Goal: Information Seeking & Learning: Learn about a topic

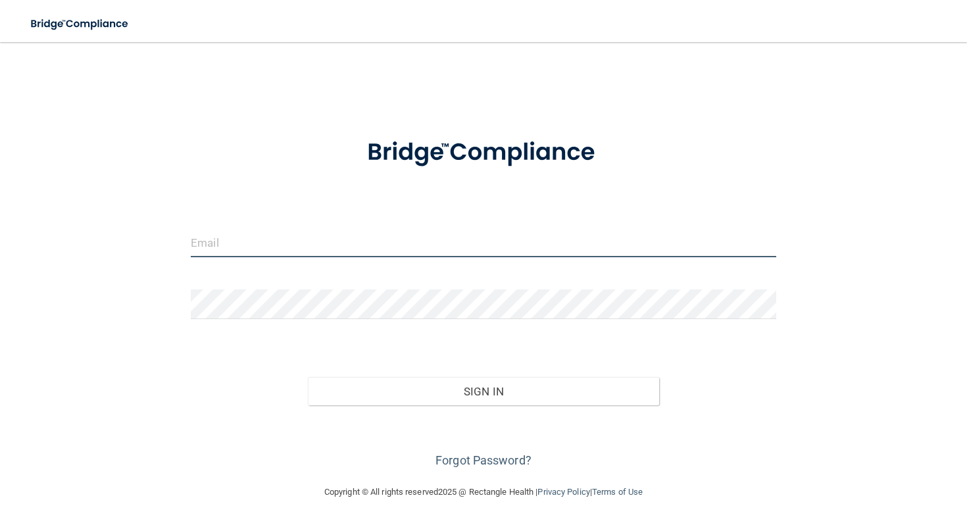
click at [245, 242] on input "email" at bounding box center [484, 243] width 586 height 30
type input "[EMAIL_ADDRESS][DOMAIN_NAME]"
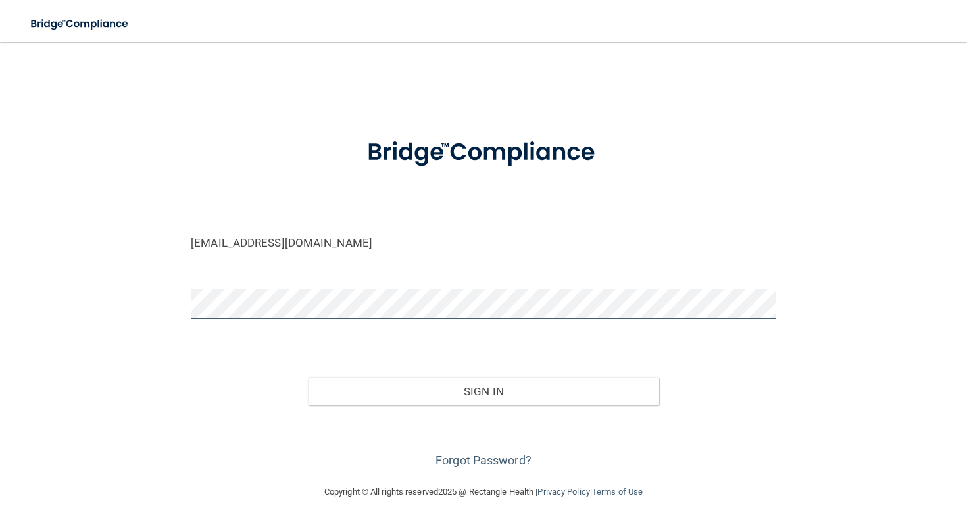
click at [308, 377] on button "Sign In" at bounding box center [483, 391] width 351 height 29
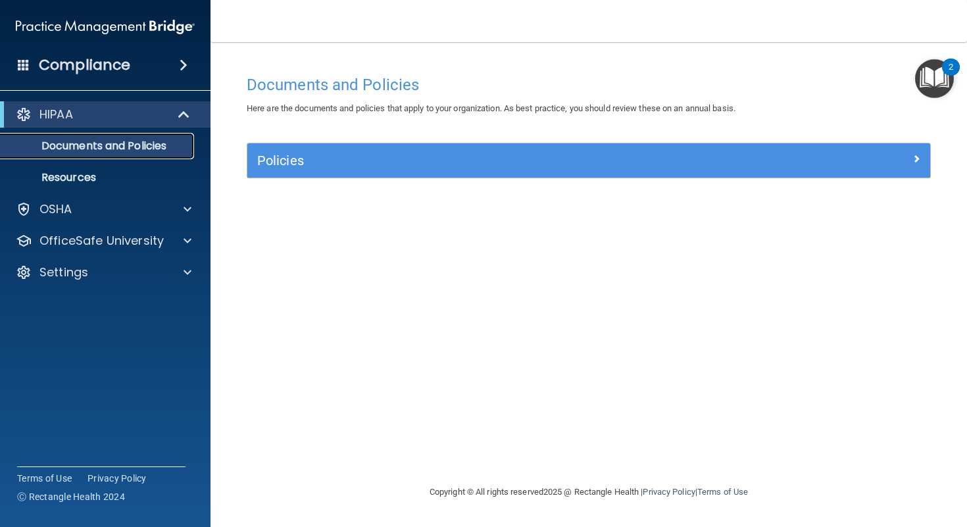
click at [157, 144] on p "Documents and Policies" at bounding box center [99, 146] width 180 height 13
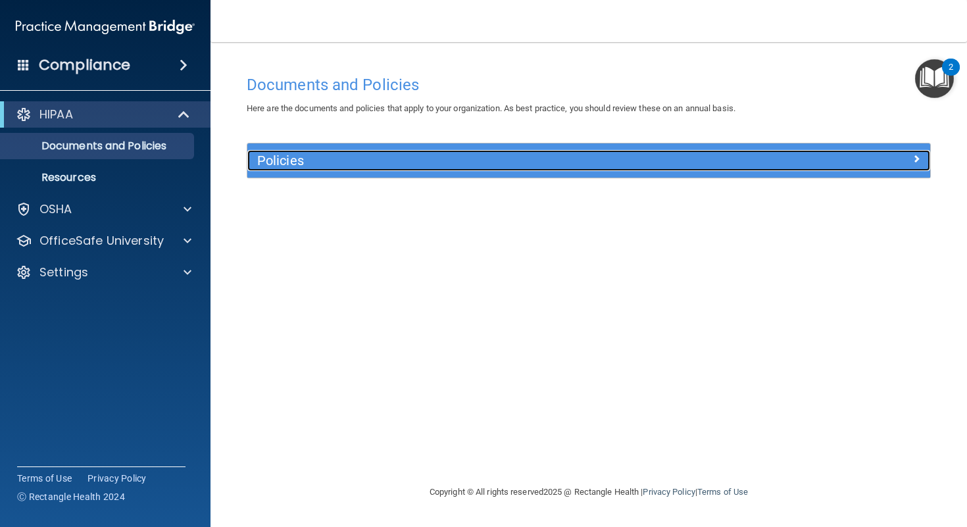
click at [299, 162] on h5 "Policies" at bounding box center [503, 160] width 493 height 14
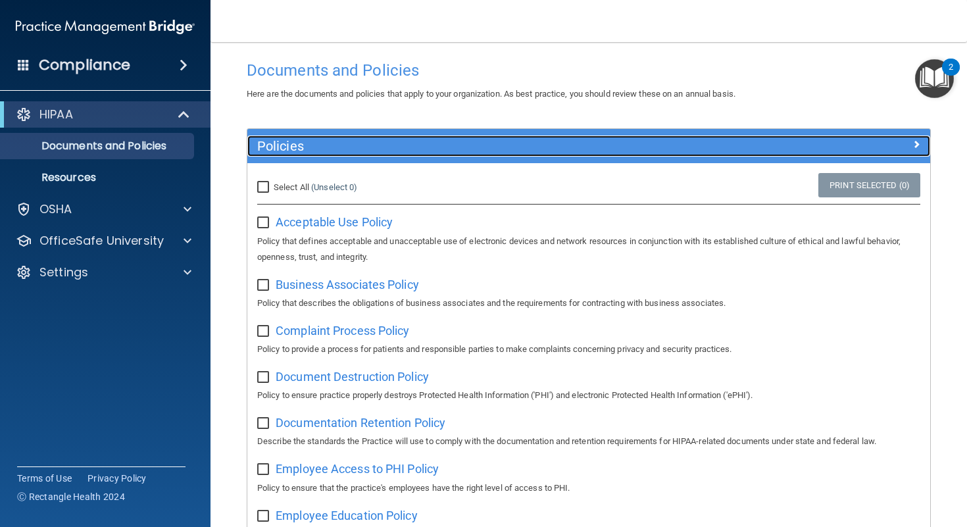
scroll to position [23, 0]
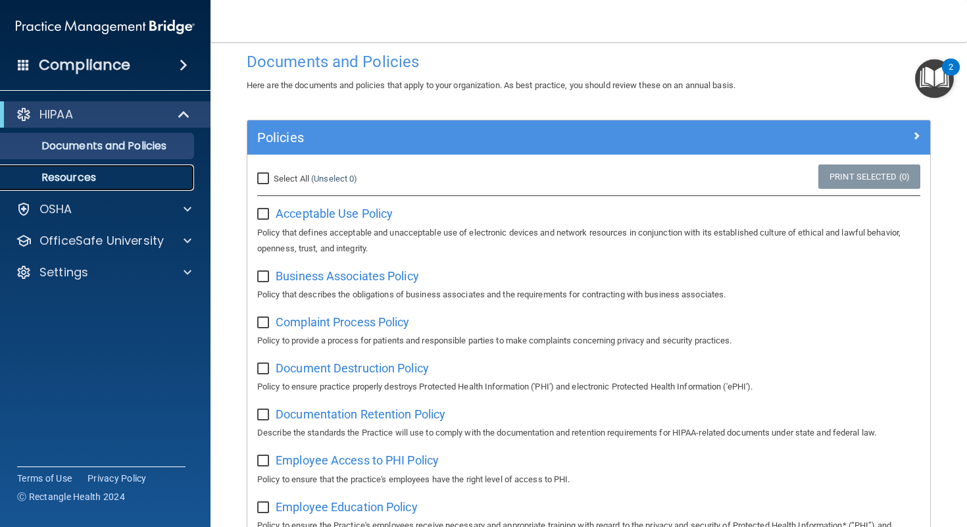
click at [101, 174] on p "Resources" at bounding box center [99, 177] width 180 height 13
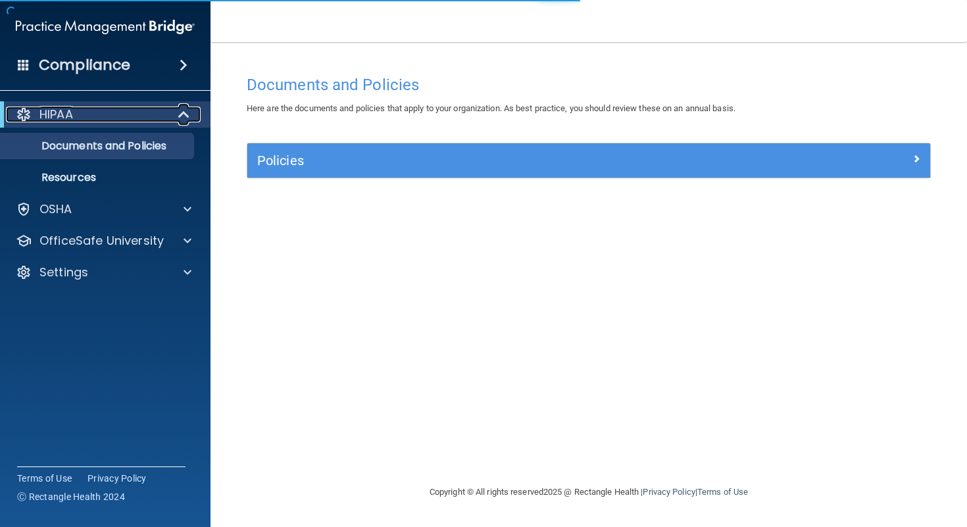
click at [184, 111] on span at bounding box center [185, 115] width 11 height 16
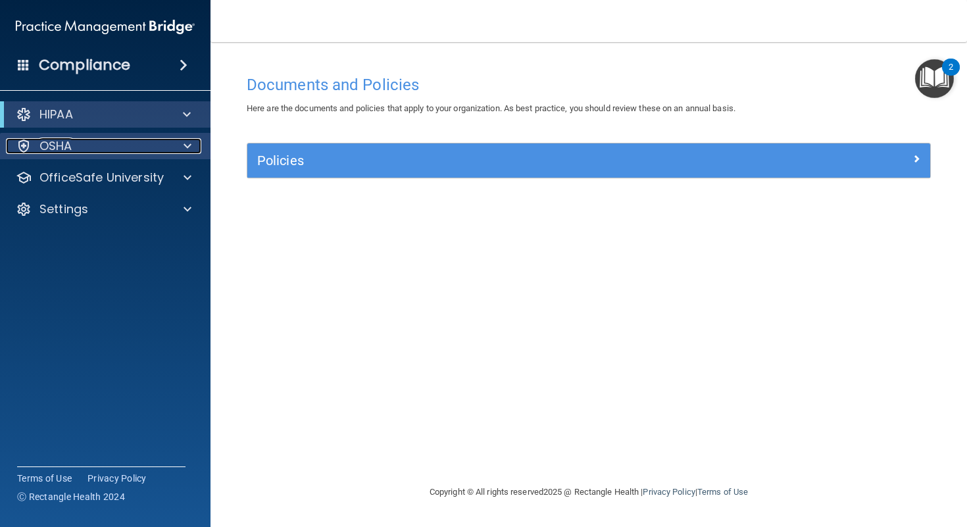
click at [185, 141] on span at bounding box center [188, 146] width 8 height 16
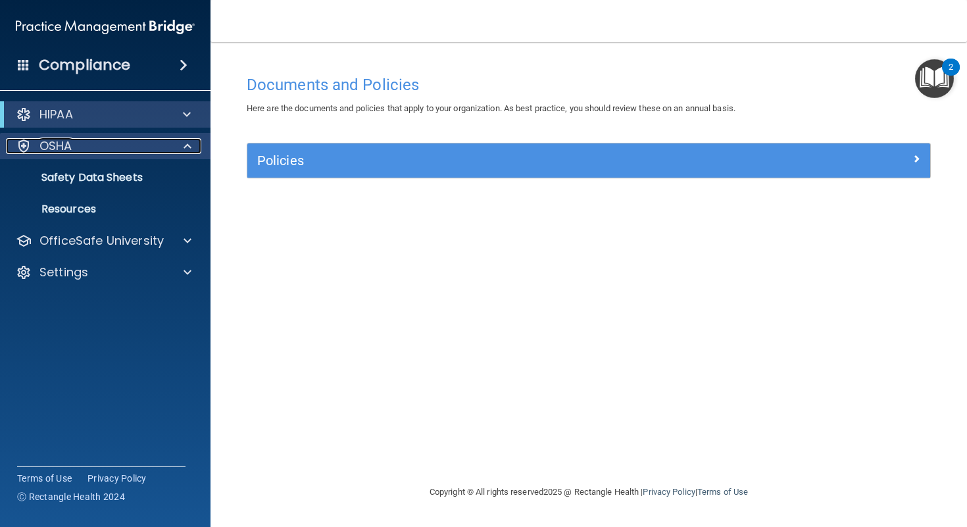
click at [180, 140] on div at bounding box center [185, 146] width 33 height 16
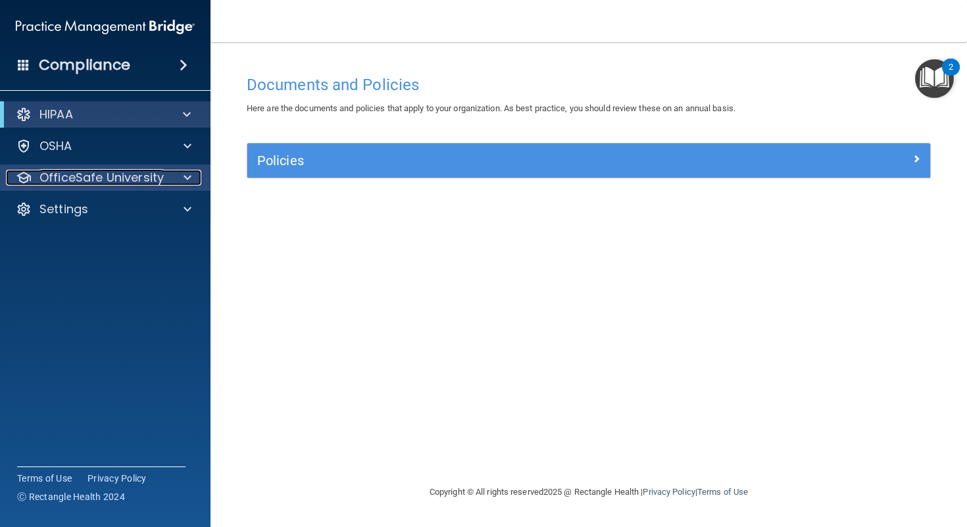
click at [178, 176] on div at bounding box center [185, 178] width 33 height 16
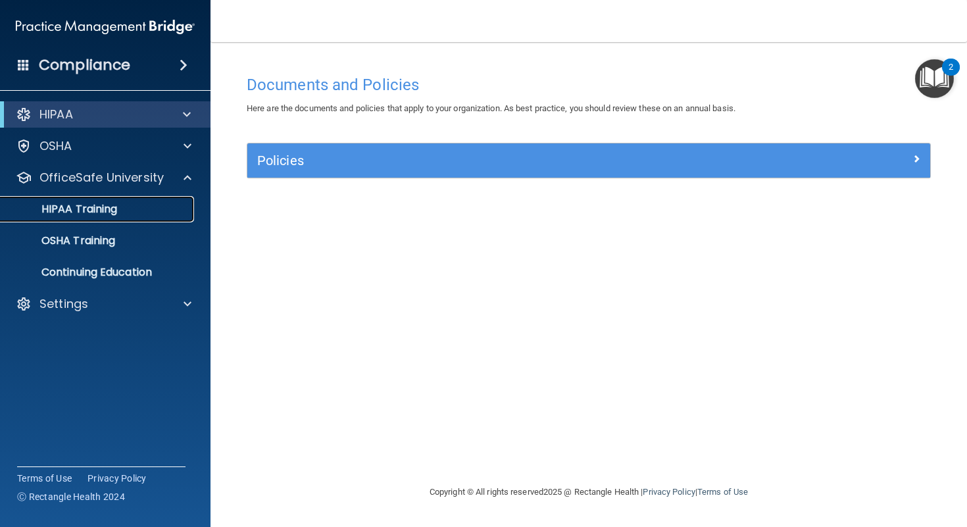
click at [109, 204] on p "HIPAA Training" at bounding box center [63, 209] width 109 height 13
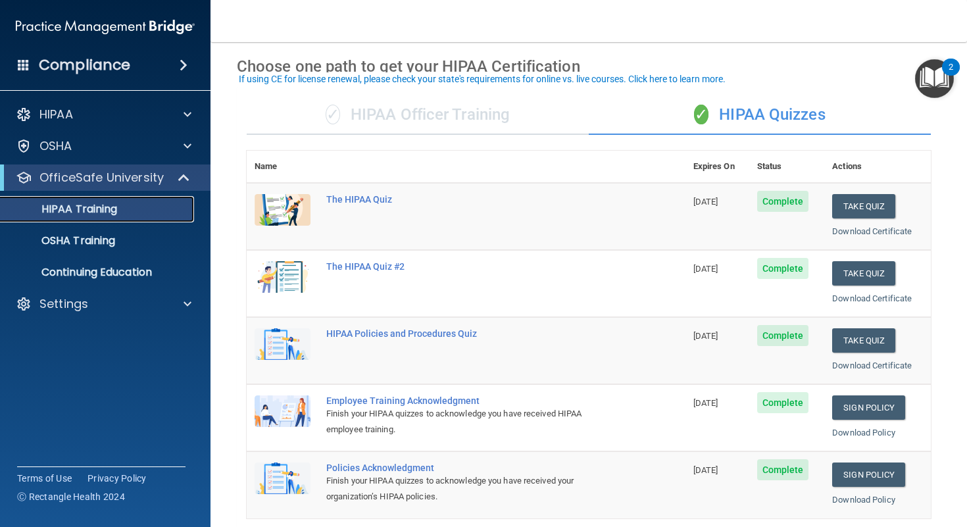
scroll to position [46, 0]
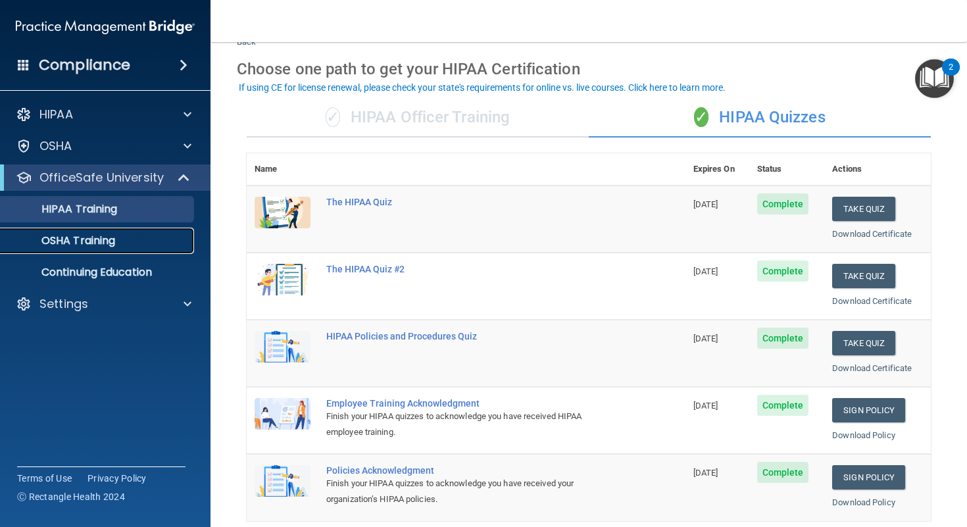
click at [115, 238] on p "OSHA Training" at bounding box center [62, 240] width 107 height 13
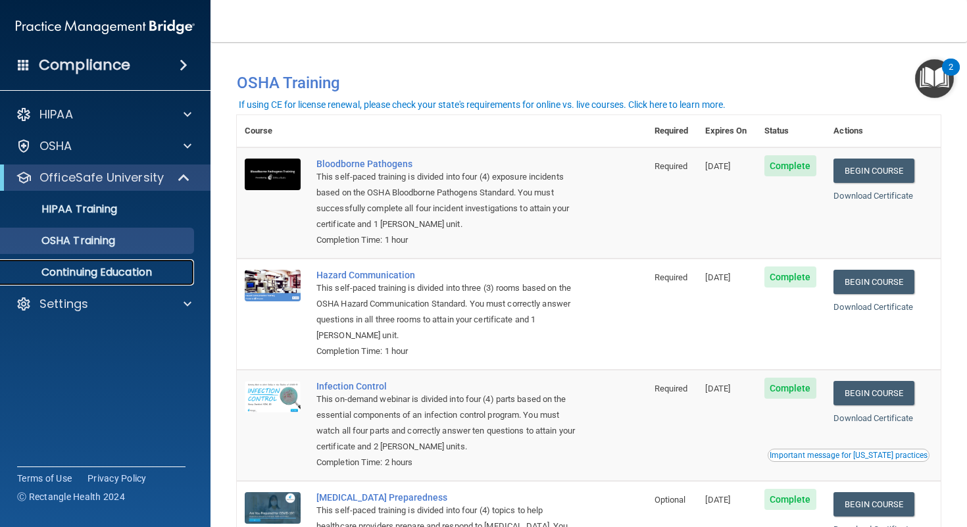
click at [153, 276] on p "Continuing Education" at bounding box center [99, 272] width 180 height 13
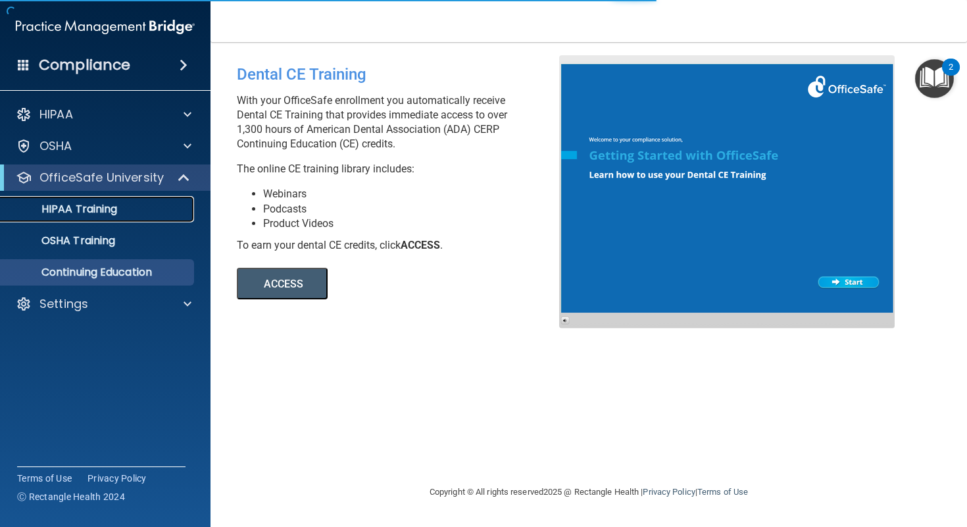
click at [101, 205] on p "HIPAA Training" at bounding box center [63, 209] width 109 height 13
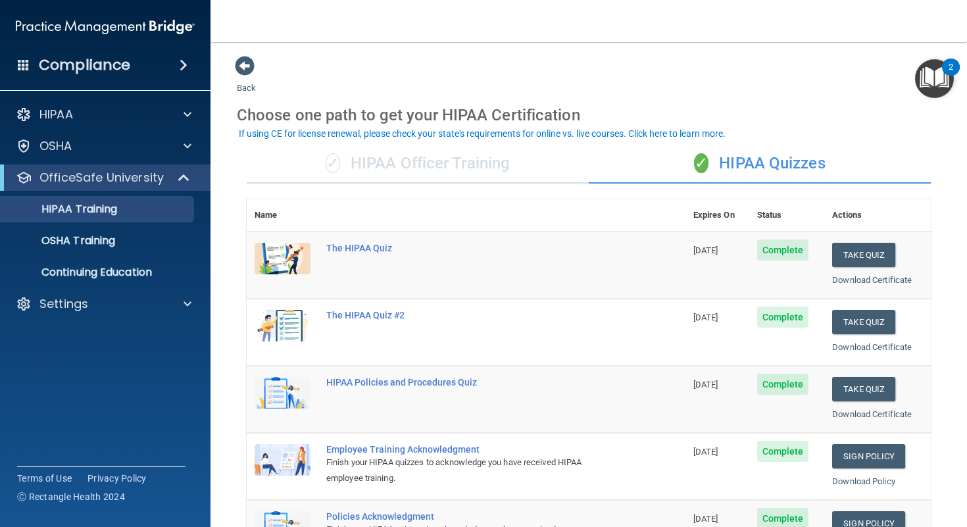
click at [398, 172] on div "✓ HIPAA Officer Training" at bounding box center [418, 163] width 342 height 39
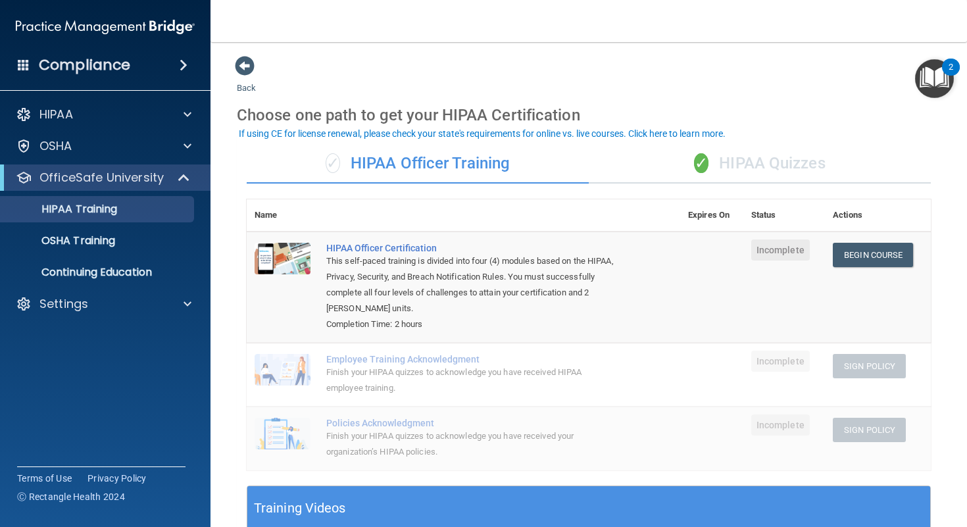
click at [681, 159] on div "✓ HIPAA Quizzes" at bounding box center [760, 163] width 342 height 39
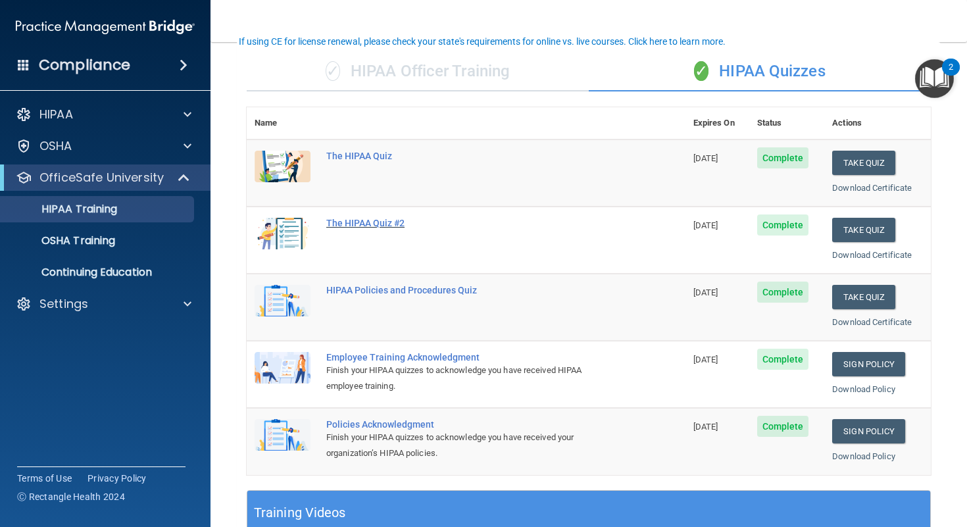
scroll to position [71, 0]
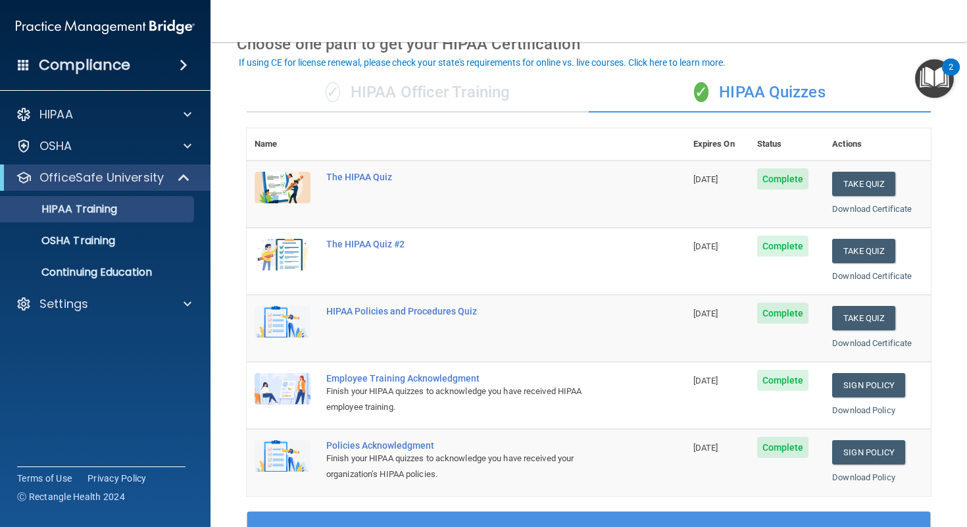
click at [452, 97] on div "✓ HIPAA Officer Training" at bounding box center [418, 92] width 342 height 39
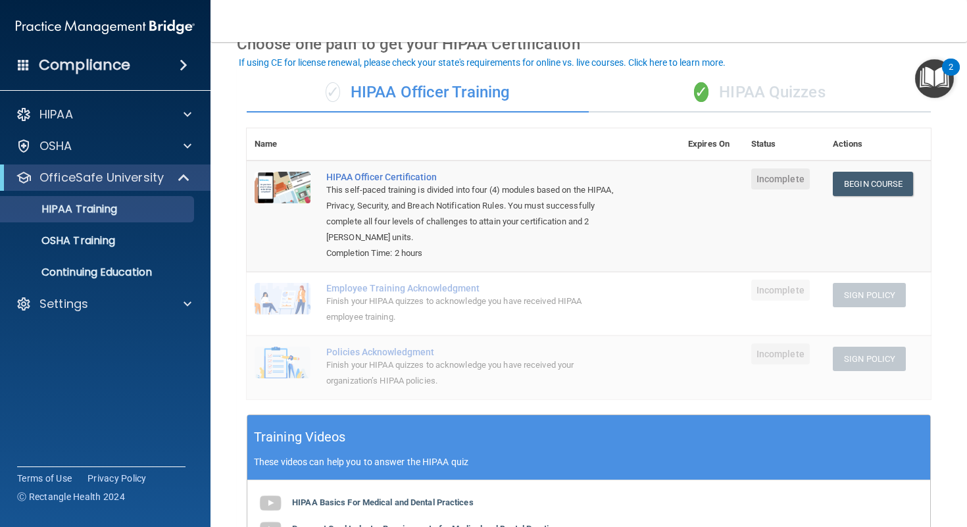
click at [802, 103] on div "✓ HIPAA Quizzes" at bounding box center [760, 92] width 342 height 39
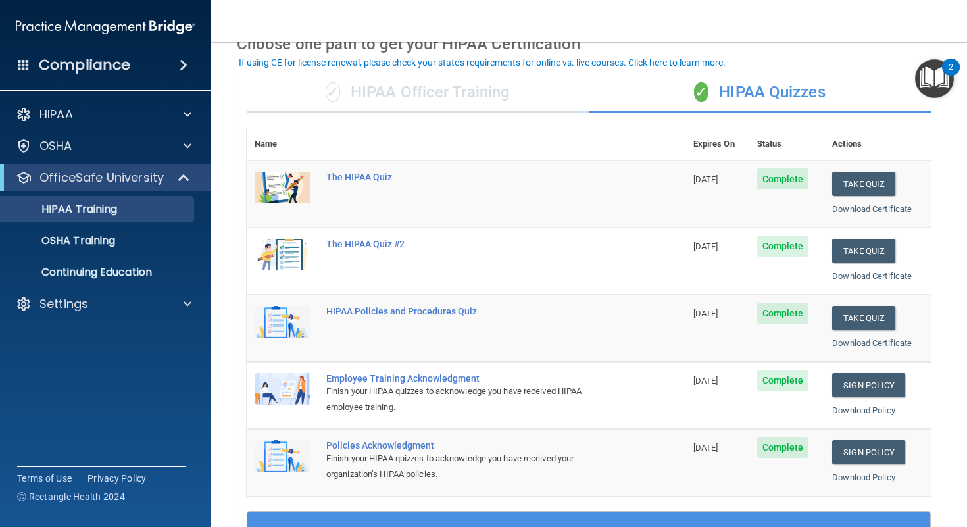
click at [351, 108] on div "✓ HIPAA Officer Training" at bounding box center [418, 92] width 342 height 39
